Goal: Understand process/instructions

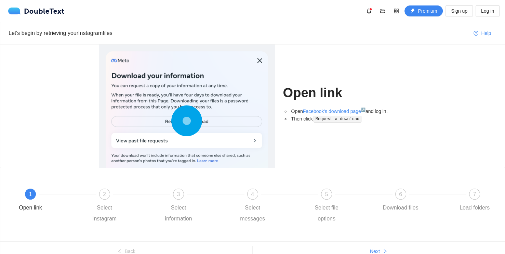
click at [477, 46] on div "Open link Open Facebook's download page ↗ and log in. Then click Request a down…" at bounding box center [252, 105] width 504 height 123
click at [95, 199] on div "2 Select Instagram" at bounding box center [122, 206] width 74 height 36
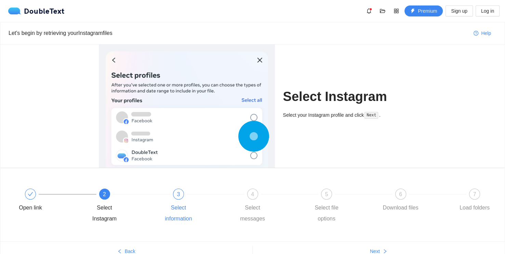
click at [176, 194] on div "3" at bounding box center [178, 193] width 11 height 11
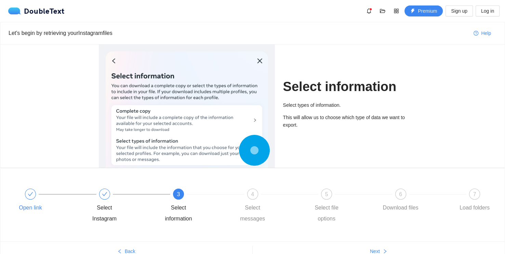
click at [31, 202] on div "Open link" at bounding box center [30, 207] width 23 height 11
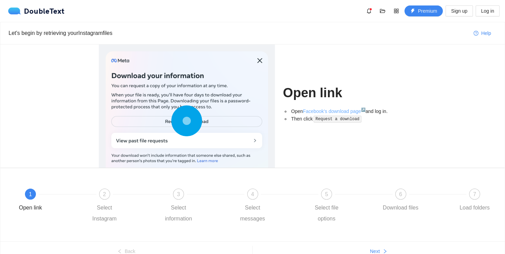
click at [346, 111] on link "Facebook's download page ↗" at bounding box center [334, 110] width 63 height 5
click at [91, 198] on div "2 Select Instagram" at bounding box center [122, 206] width 74 height 36
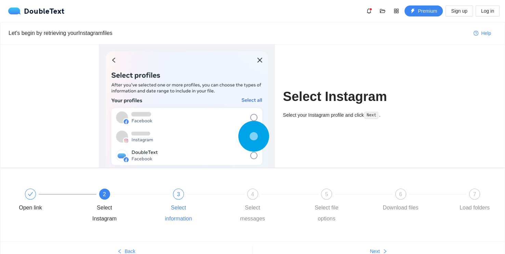
drag, startPoint x: 165, startPoint y: 197, endPoint x: 168, endPoint y: 198, distance: 3.5
click at [168, 198] on div "3 Select information" at bounding box center [196, 206] width 74 height 36
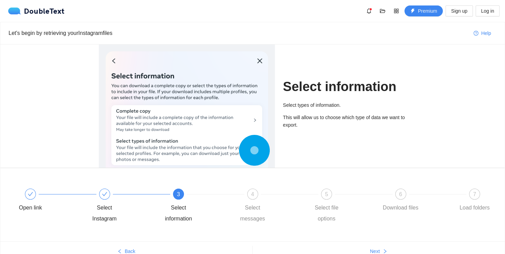
click at [180, 200] on div "3 Select information" at bounding box center [196, 206] width 74 height 36
click at [248, 195] on div "4" at bounding box center [252, 193] width 11 height 11
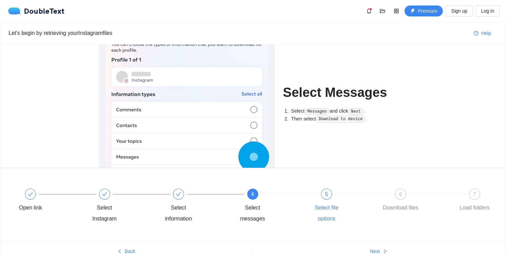
click at [324, 198] on div "5" at bounding box center [326, 193] width 11 height 11
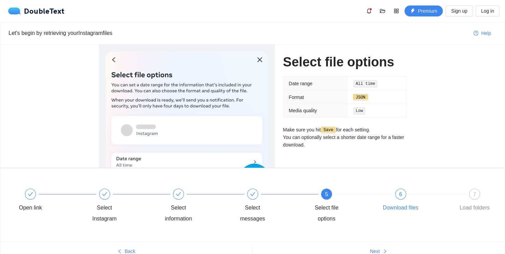
click at [396, 188] on div "6 Download files" at bounding box center [418, 200] width 74 height 25
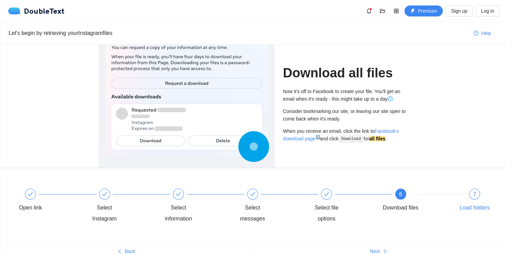
click at [473, 191] on div "7" at bounding box center [474, 193] width 11 height 11
